Goal: Transaction & Acquisition: Purchase product/service

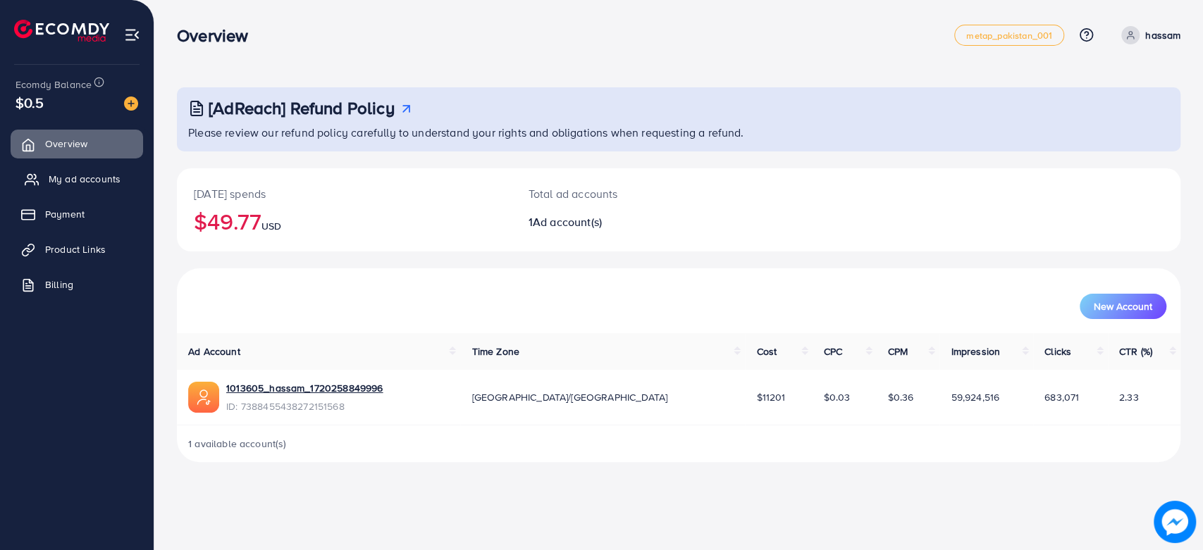
click at [113, 172] on span "My ad accounts" at bounding box center [85, 179] width 72 height 14
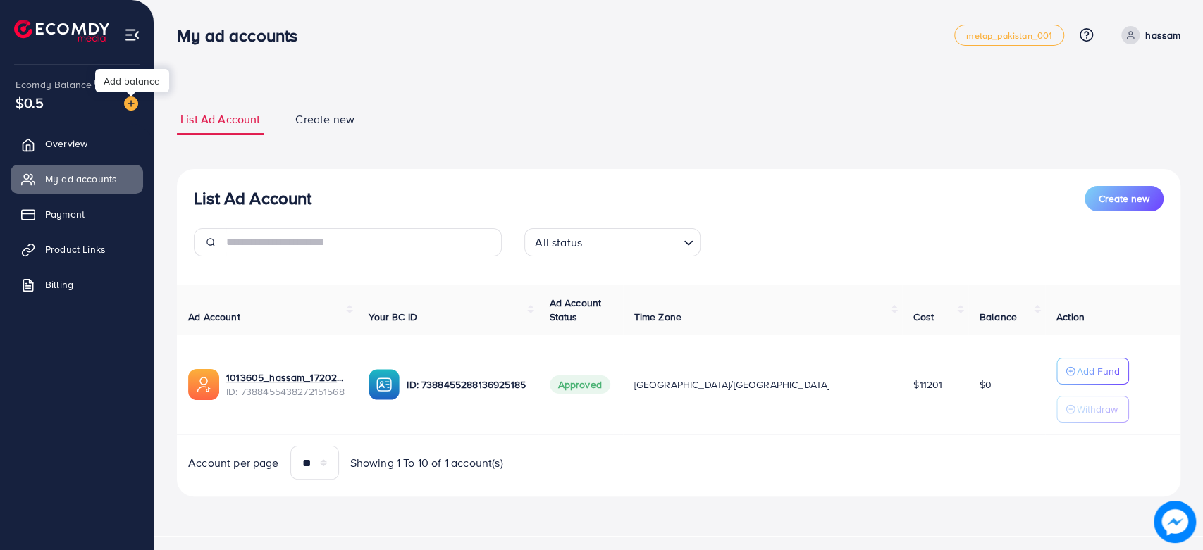
click at [132, 99] on img at bounding box center [131, 104] width 14 height 14
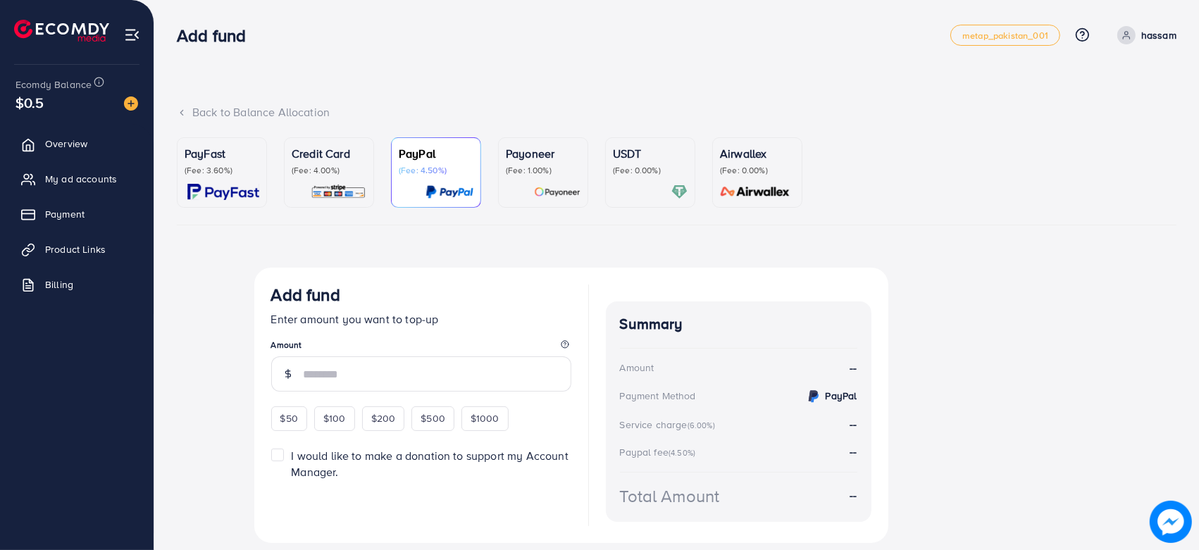
click at [215, 156] on p "PayFast" at bounding box center [222, 153] width 75 height 17
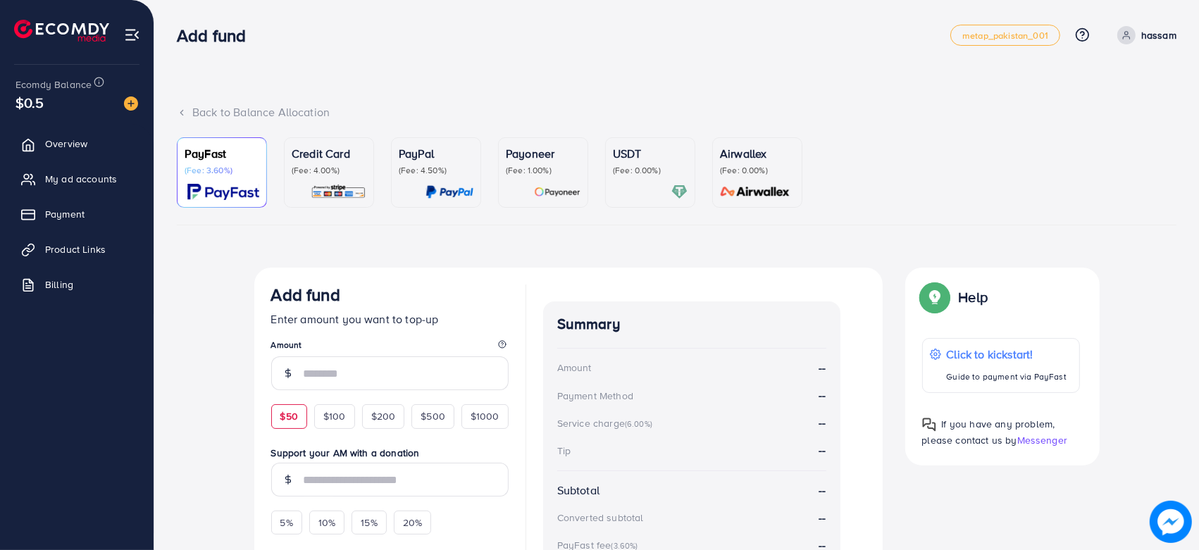
click at [289, 422] on span "$50" at bounding box center [289, 416] width 18 height 14
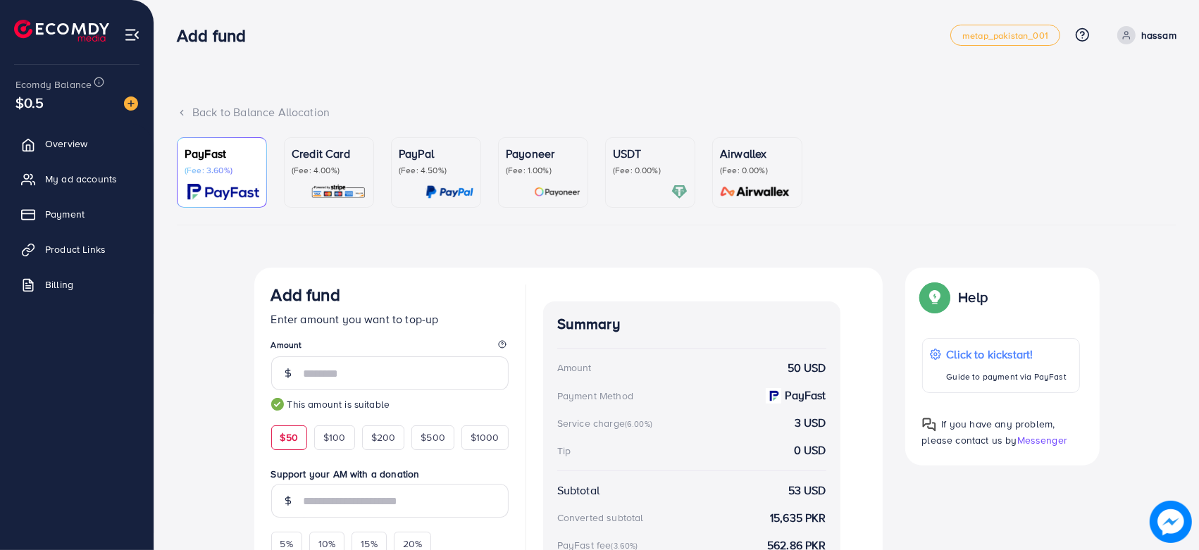
type input "**"
drag, startPoint x: 1198, startPoint y: 118, endPoint x: 1200, endPoint y: 286, distance: 167.7
click at [1199, 286] on html "Add fund metap_pakistan_001 Help Center Contact Support Plans and Pricing Term …" at bounding box center [599, 275] width 1199 height 550
click at [1173, 241] on div "PayFast (Fee: 3.60%) Credit Card (Fee: 4.00%) PayPal (Fee: 4.50%) Payoneer (Fee…" at bounding box center [677, 407] width 1000 height 540
drag, startPoint x: 1198, startPoint y: 241, endPoint x: 1201, endPoint y: 302, distance: 61.4
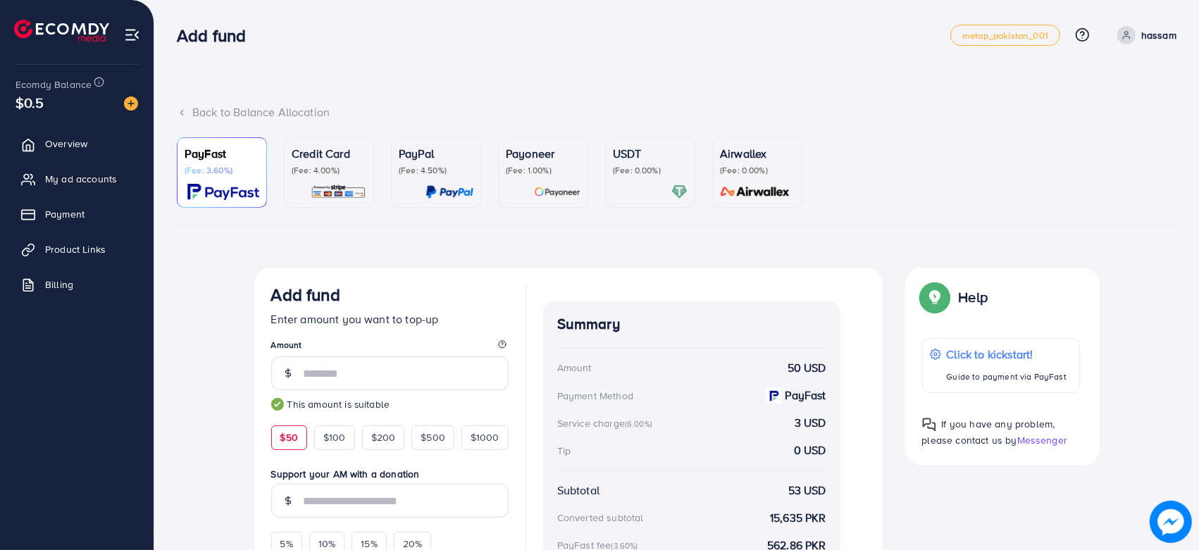
click at [1199, 302] on html "Add fund metap_pakistan_001 Help Center Contact Support Plans and Pricing Term …" at bounding box center [599, 275] width 1199 height 550
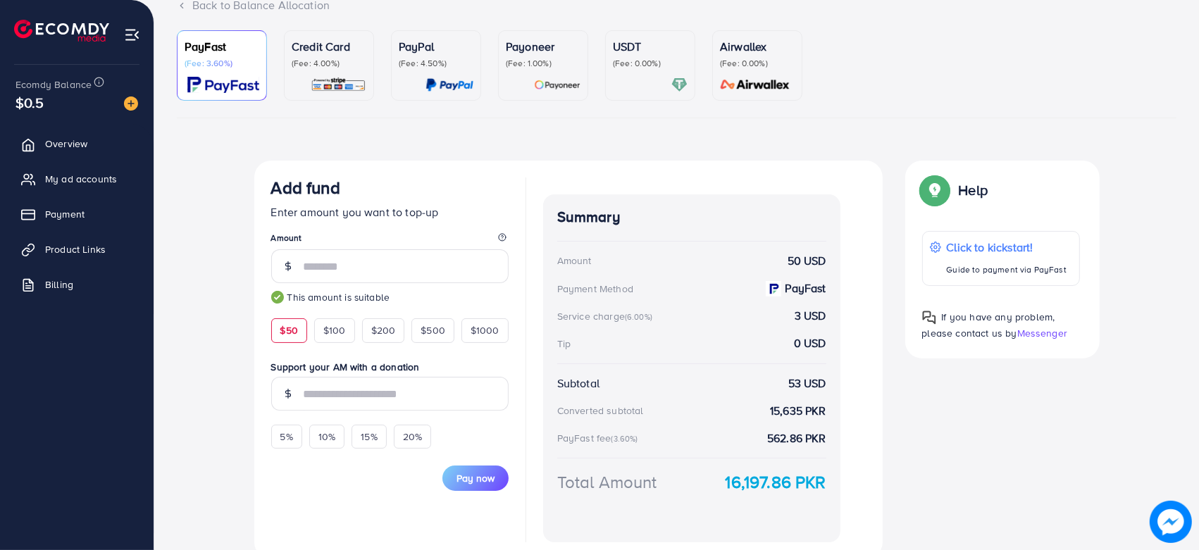
scroll to position [110, 0]
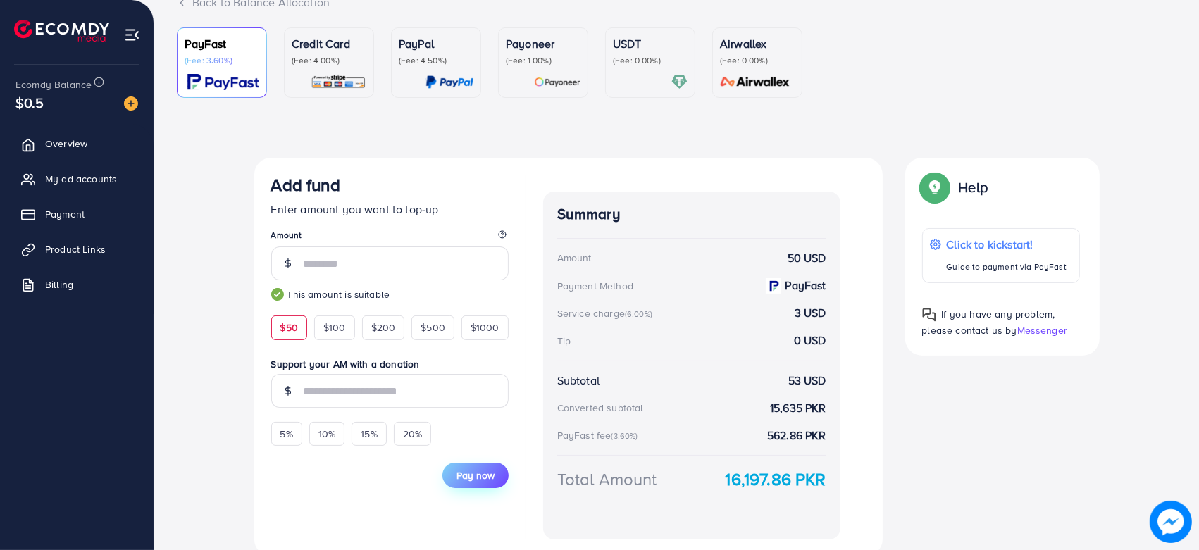
click at [478, 472] on span "Pay now" at bounding box center [476, 476] width 38 height 14
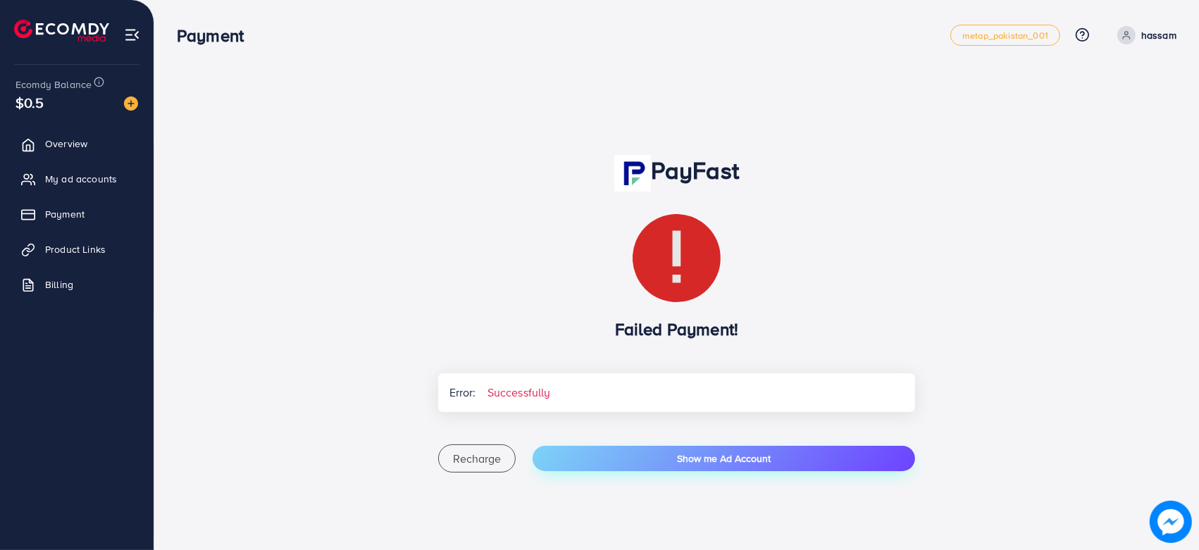
click at [811, 458] on button "Show me Ad Account" at bounding box center [724, 458] width 383 height 25
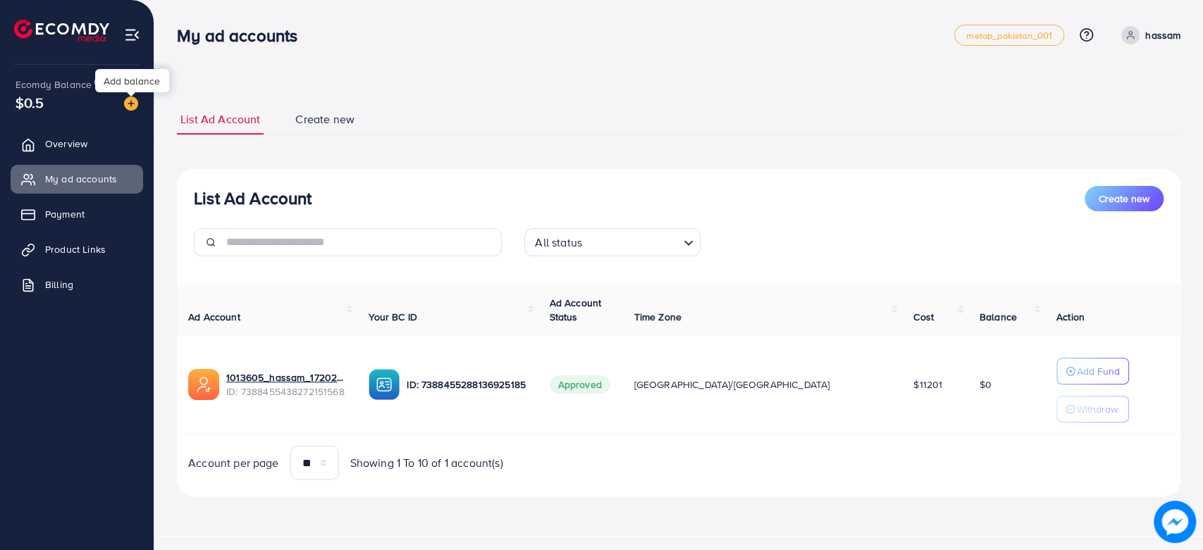
click at [127, 101] on img at bounding box center [131, 104] width 14 height 14
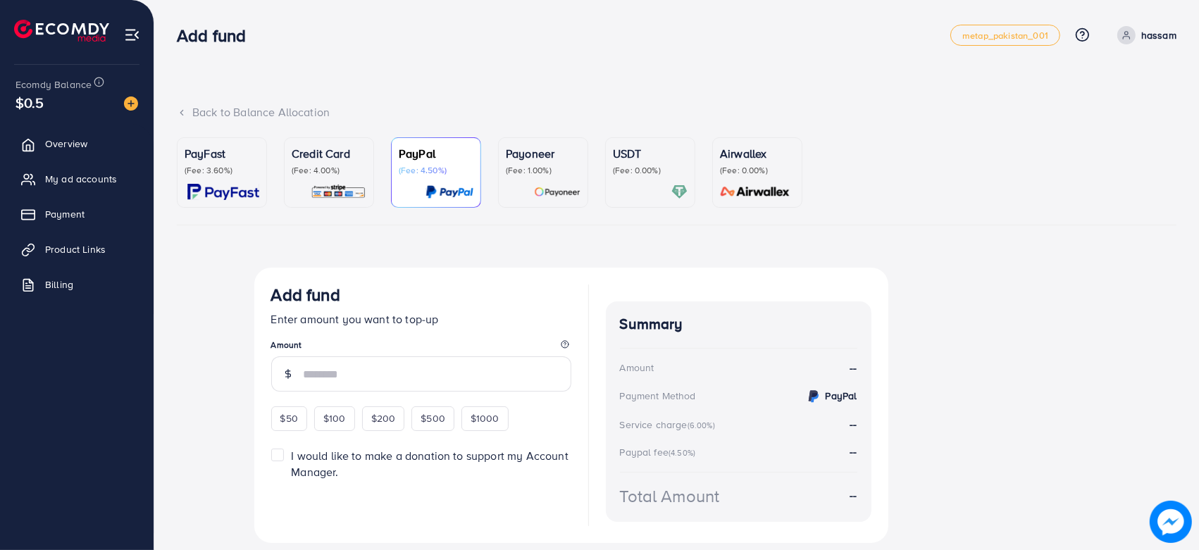
click at [216, 181] on div "PayFast (Fee: 3.60%)" at bounding box center [222, 172] width 75 height 55
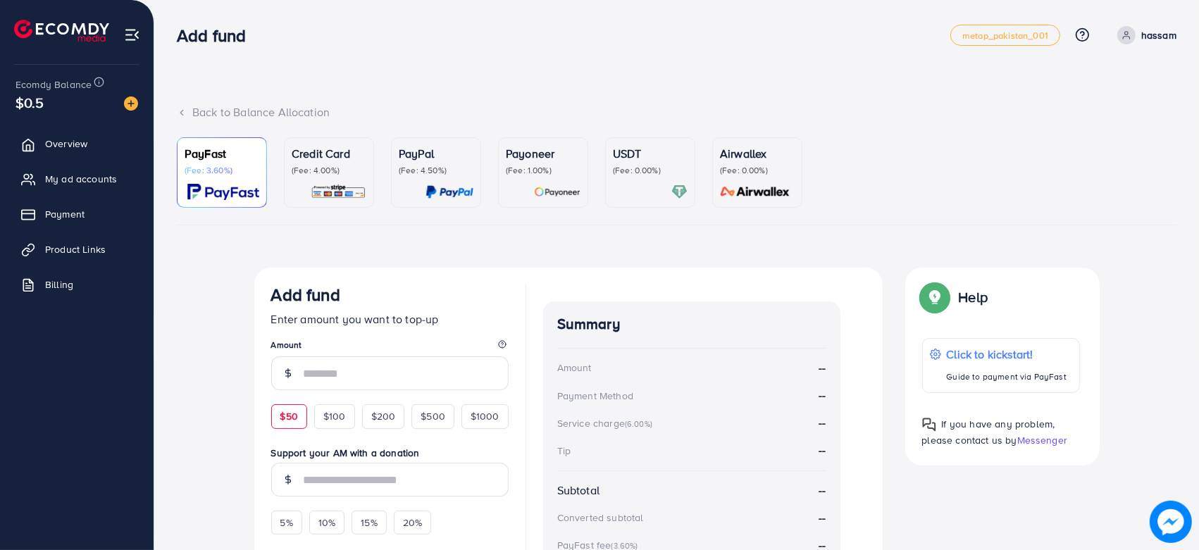
click at [299, 416] on div "$50" at bounding box center [289, 416] width 36 height 24
type input "**"
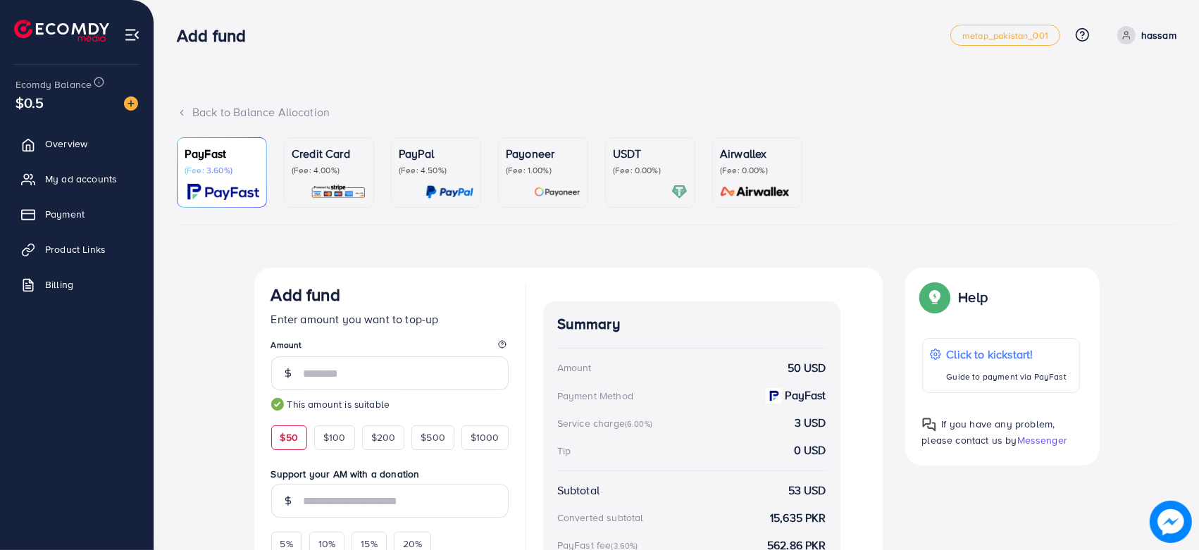
scroll to position [166, 0]
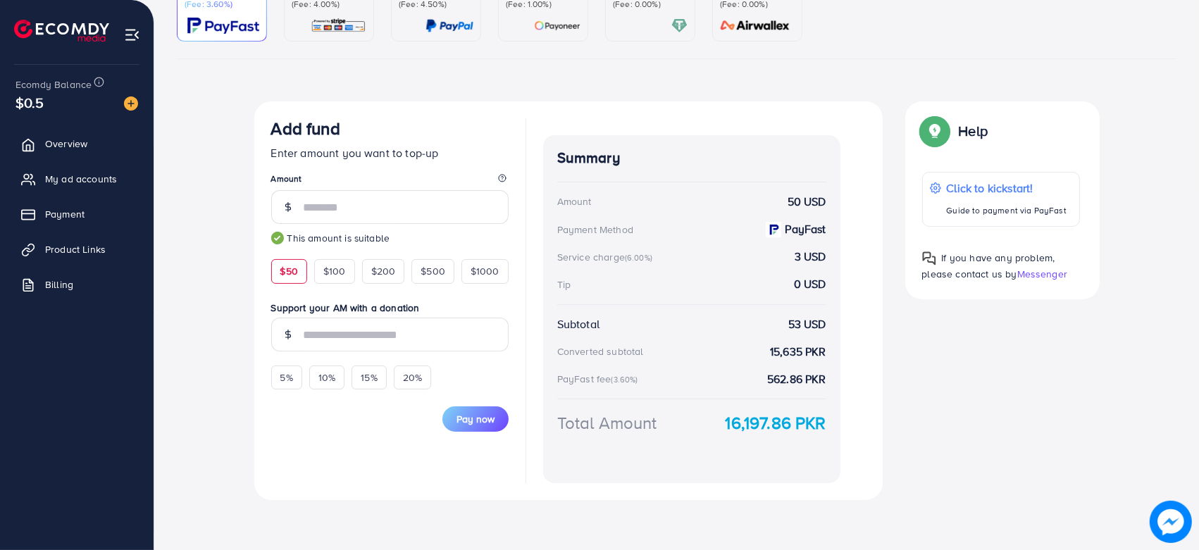
click at [478, 404] on div "Pay now" at bounding box center [389, 411] width 237 height 42
click at [475, 413] on span "Pay now" at bounding box center [476, 419] width 38 height 14
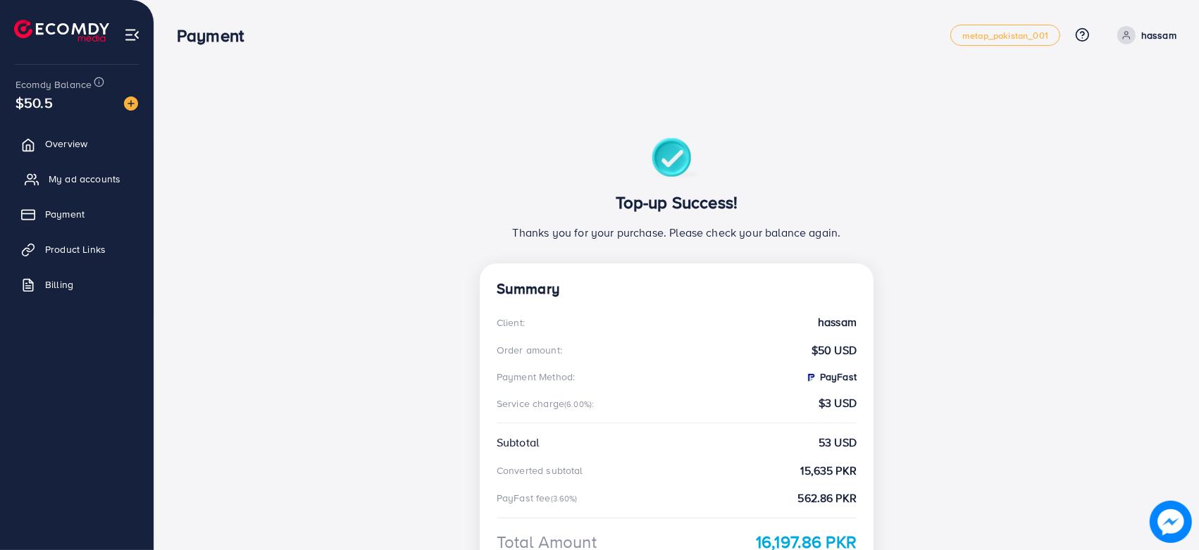
click at [85, 186] on link "My ad accounts" at bounding box center [77, 179] width 132 height 28
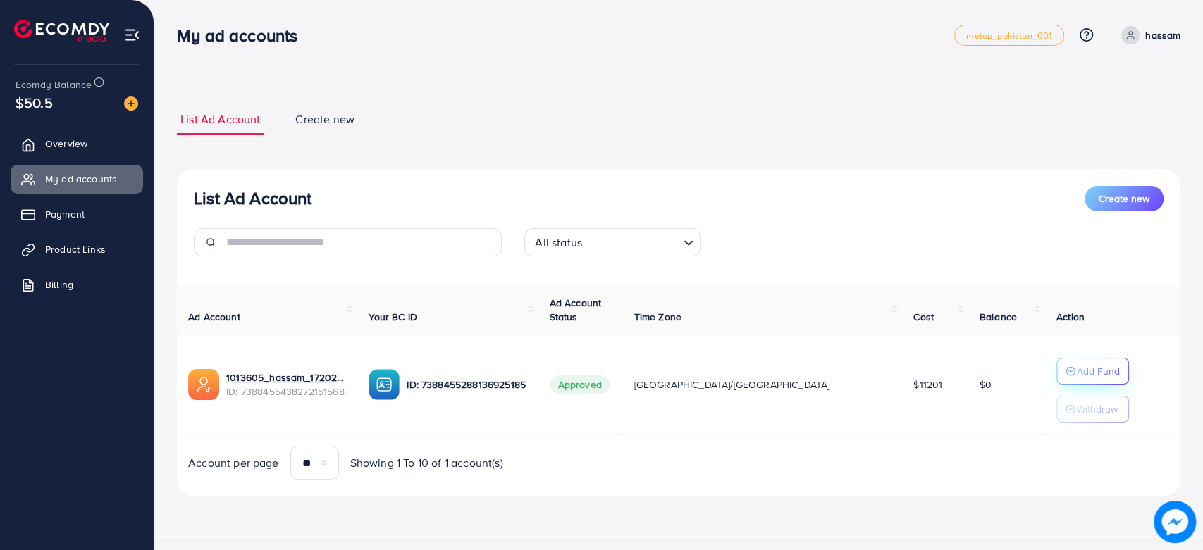
click at [1077, 366] on p "Add Fund" at bounding box center [1098, 371] width 43 height 17
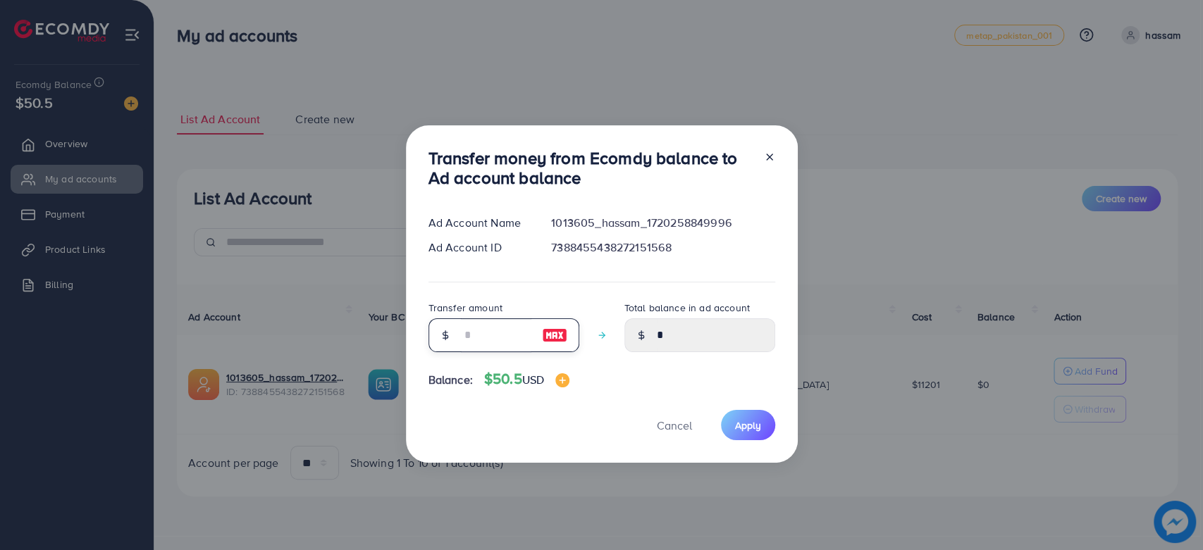
click at [502, 333] on input "number" at bounding box center [496, 336] width 70 height 34
type input "**"
type input "*****"
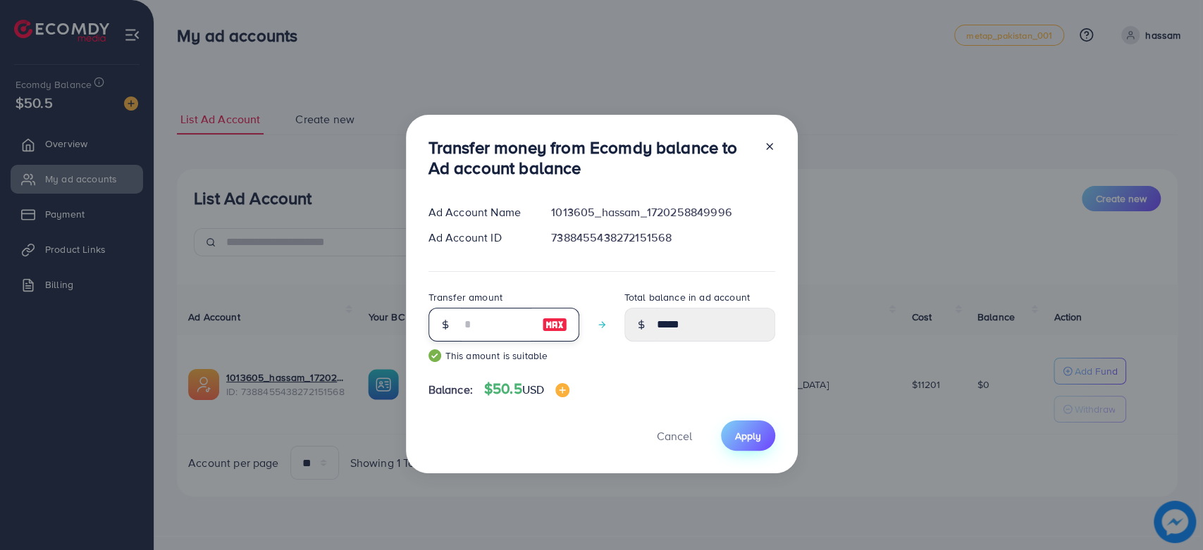
type input "**"
click at [734, 423] on button "Apply" at bounding box center [748, 436] width 54 height 30
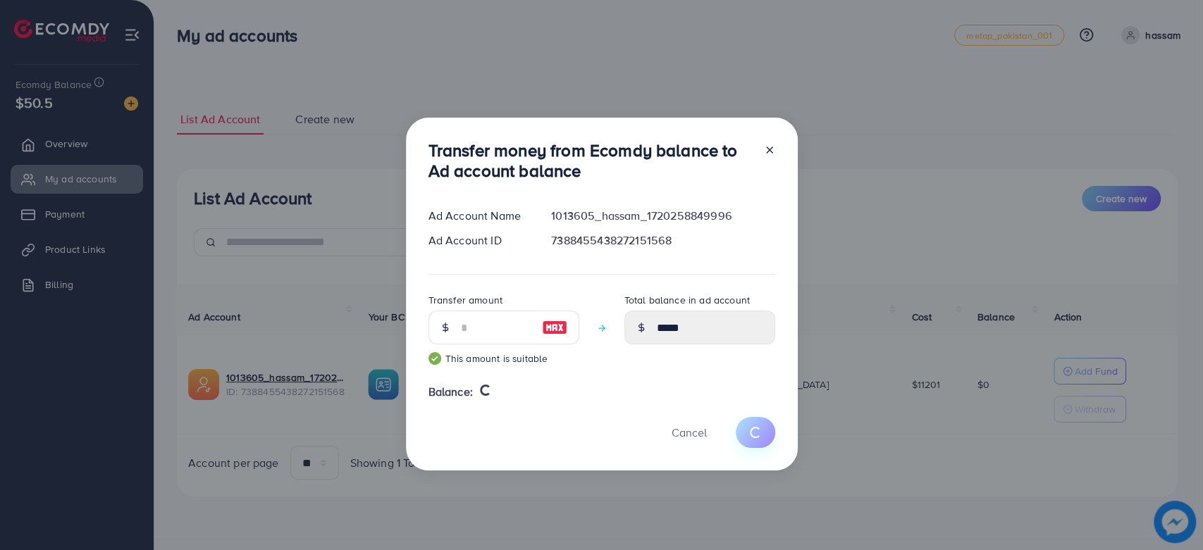
type input "*"
